Goal: Leave review/rating

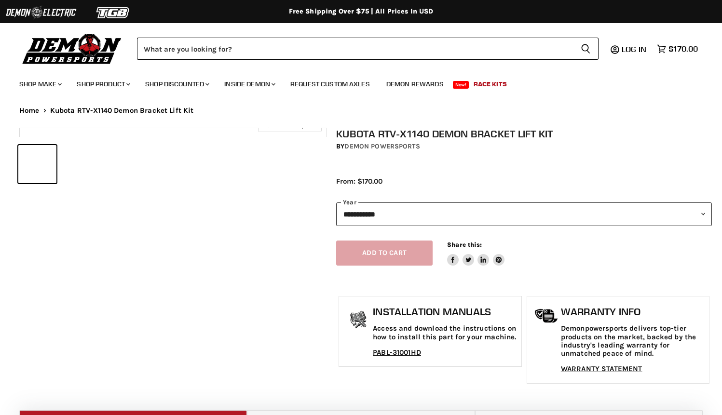
select select "******"
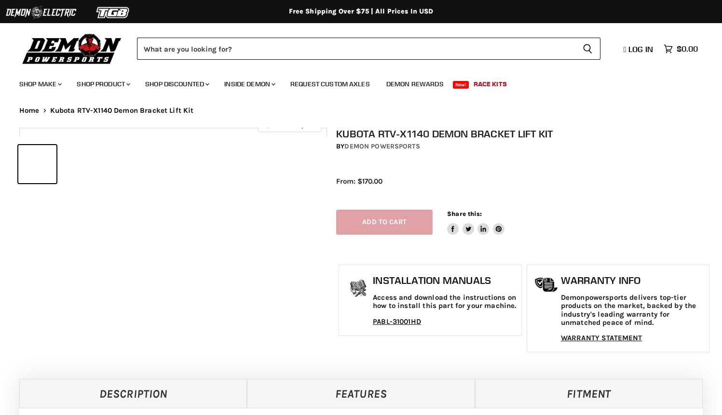
select select "******"
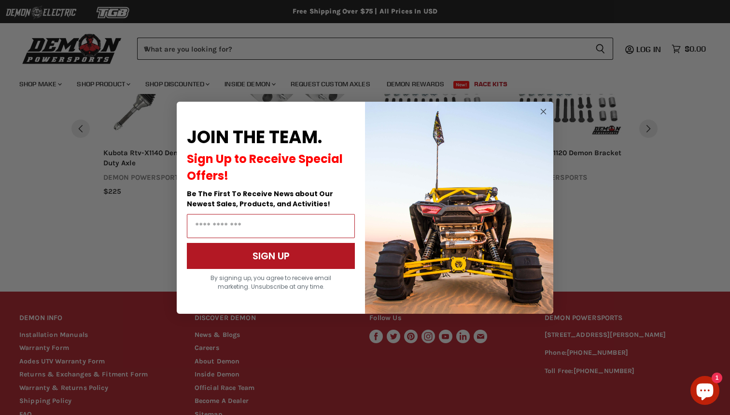
scroll to position [915, 0]
